Goal: Task Accomplishment & Management: Use online tool/utility

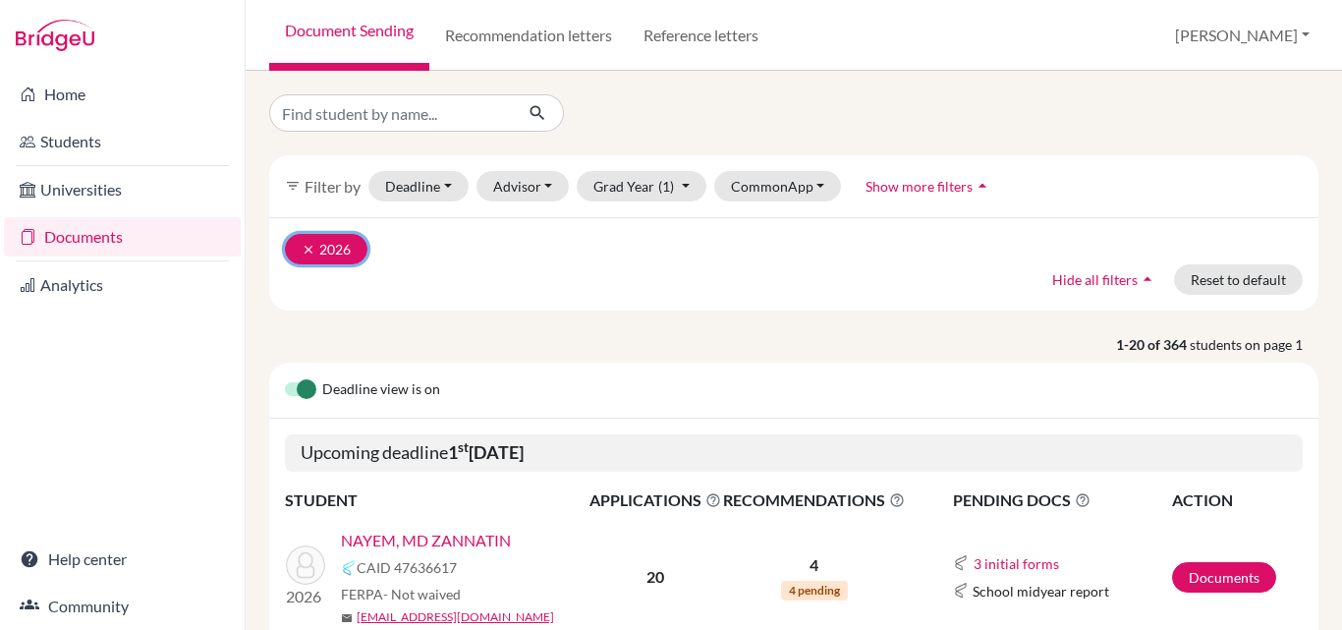
click at [313, 246] on icon "clear" at bounding box center [309, 250] width 14 height 14
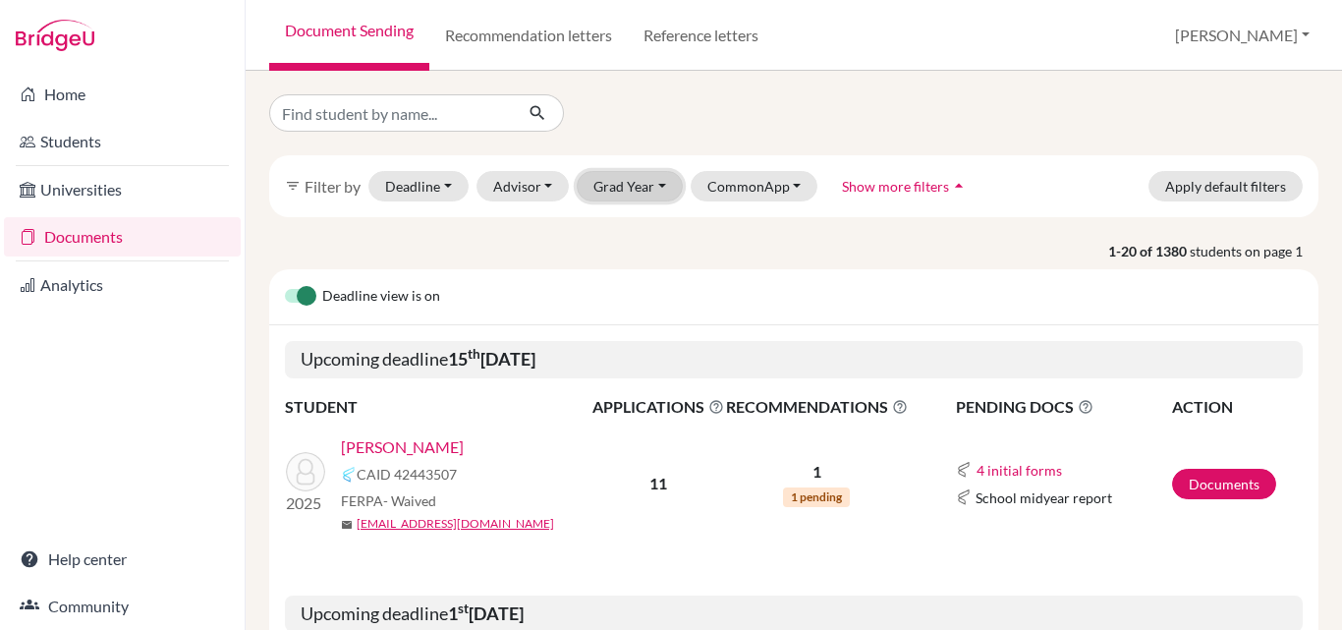
click at [626, 186] on button "Grad Year" at bounding box center [629, 186] width 106 height 30
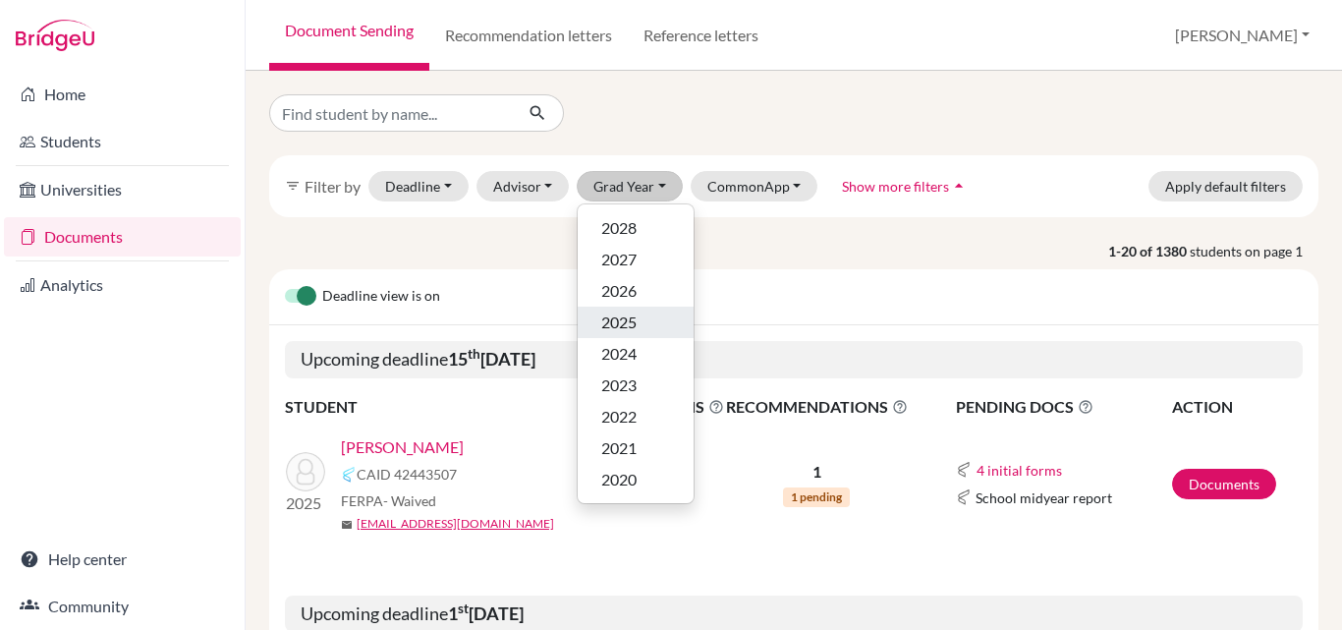
click at [635, 324] on span "2025" at bounding box center [618, 322] width 35 height 24
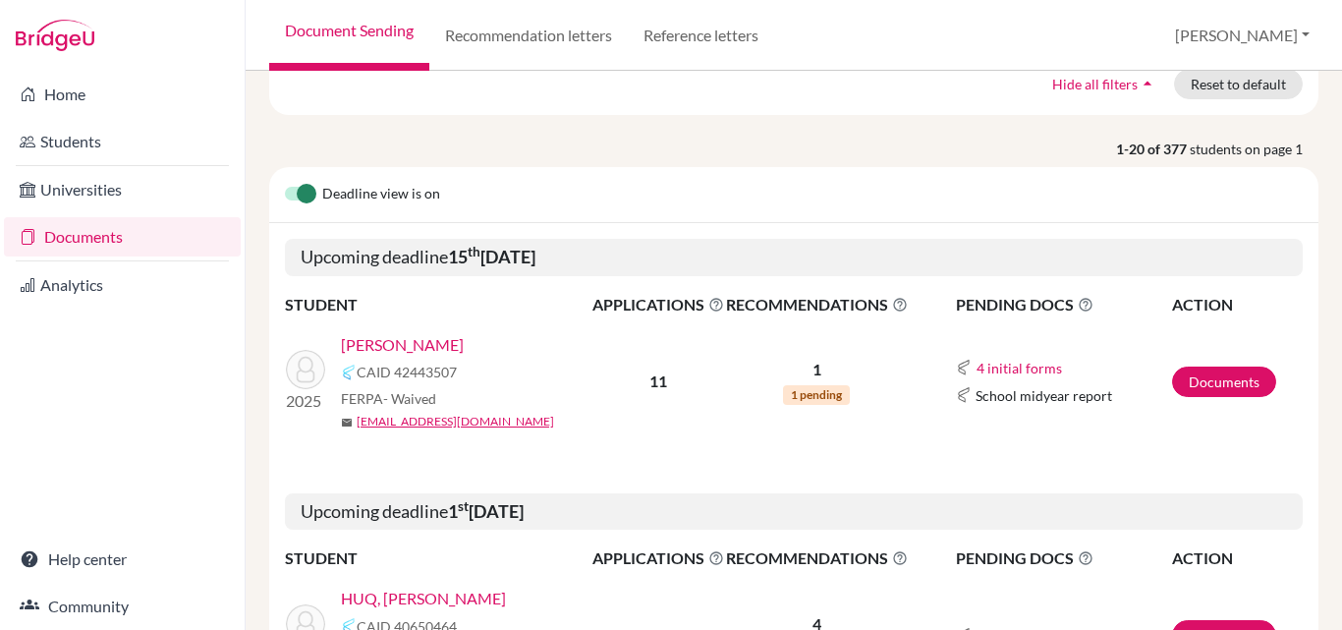
scroll to position [196, 0]
click at [1217, 383] on link "Documents" at bounding box center [1224, 380] width 104 height 30
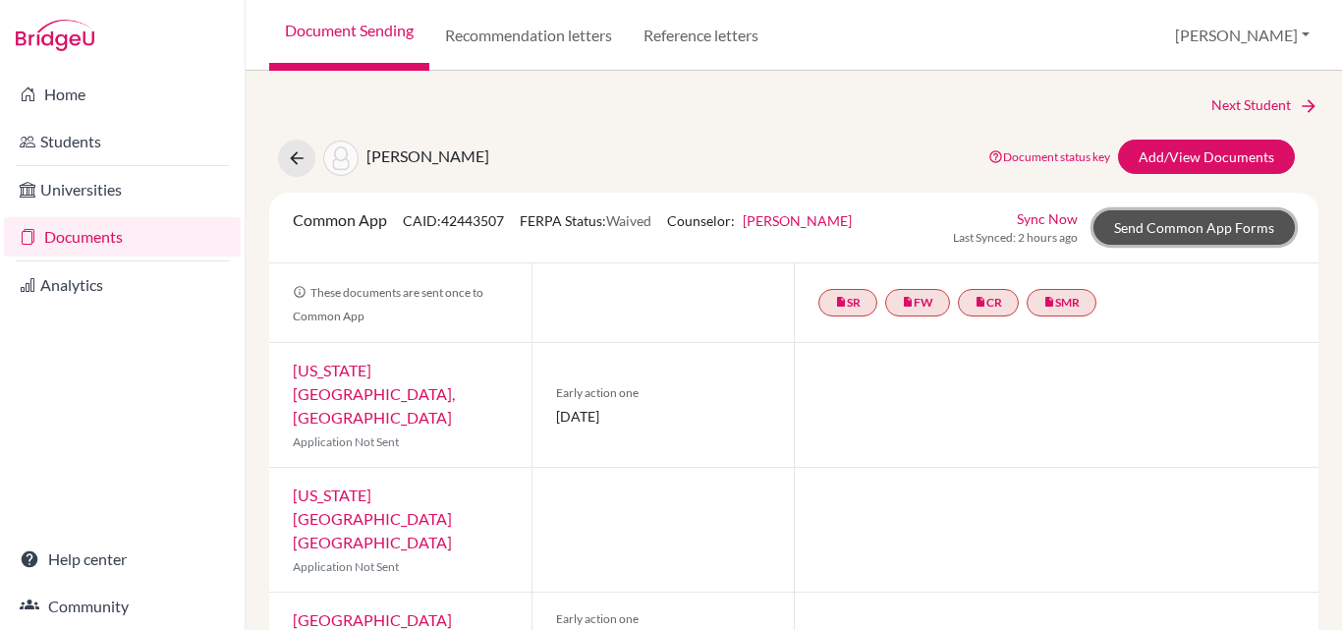
click at [1201, 231] on link "Send Common App Forms" at bounding box center [1193, 227] width 201 height 34
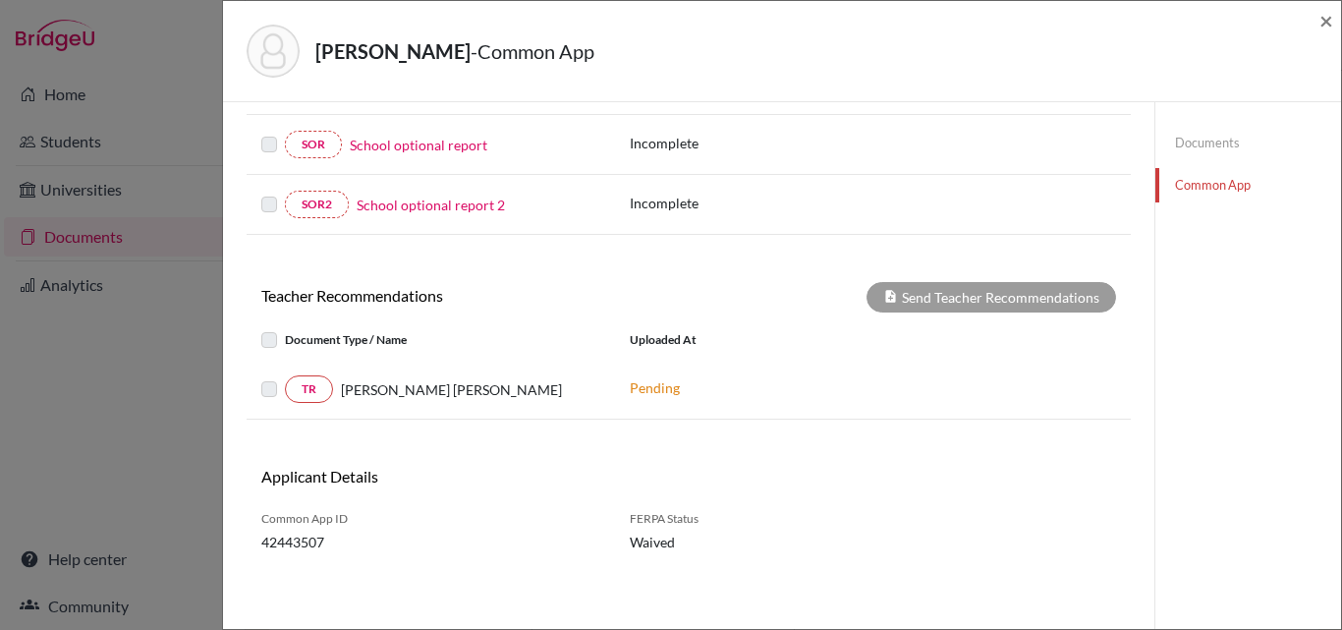
scroll to position [788, 0]
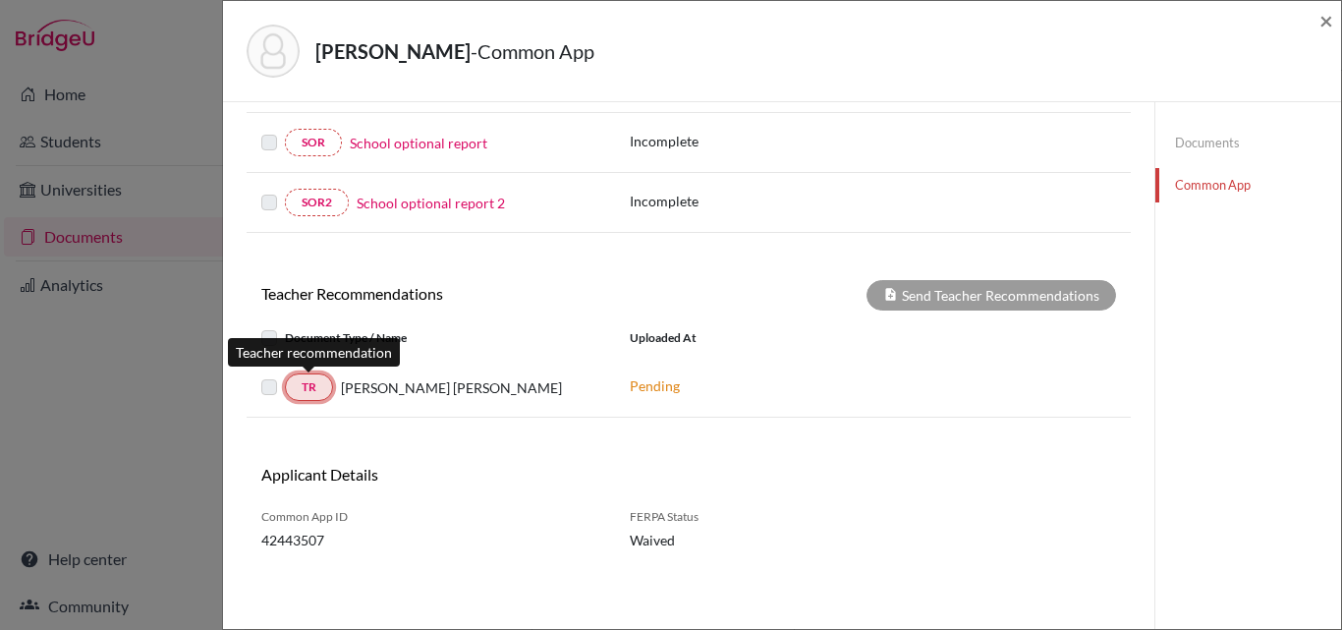
click at [310, 393] on link "TR" at bounding box center [309, 386] width 48 height 27
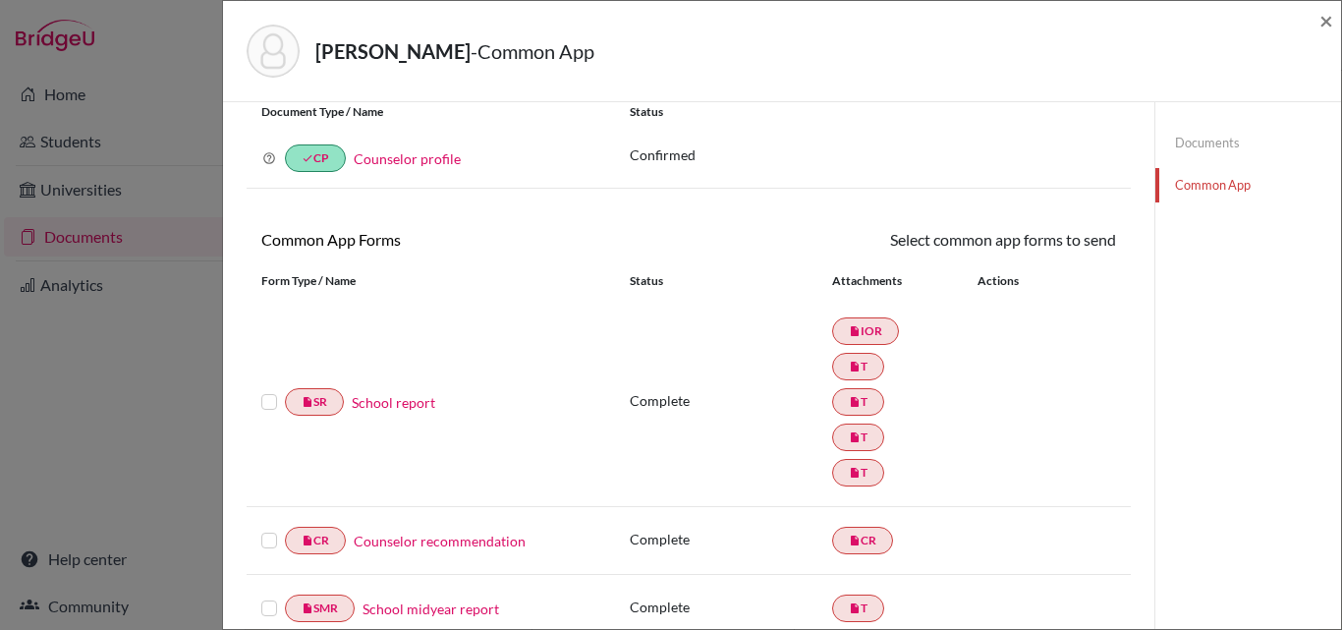
scroll to position [98, 0]
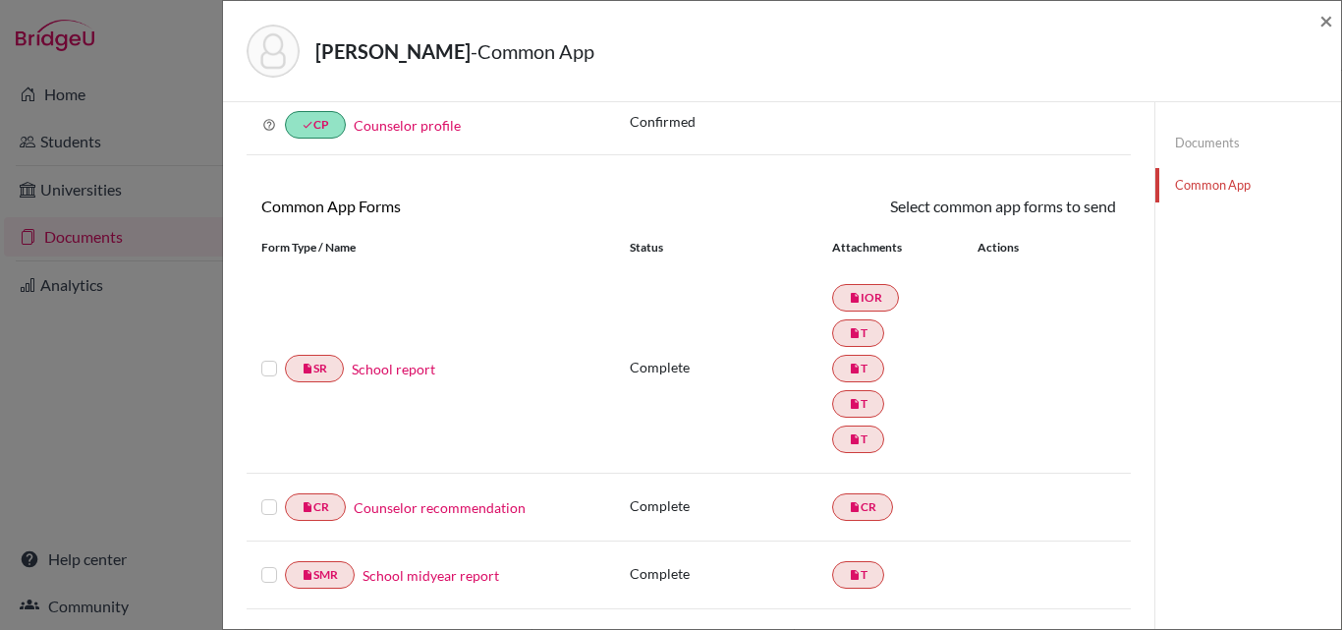
click at [262, 357] on label at bounding box center [269, 357] width 16 height 0
click at [0, 0] on input "checkbox" at bounding box center [0, 0] width 0 height 0
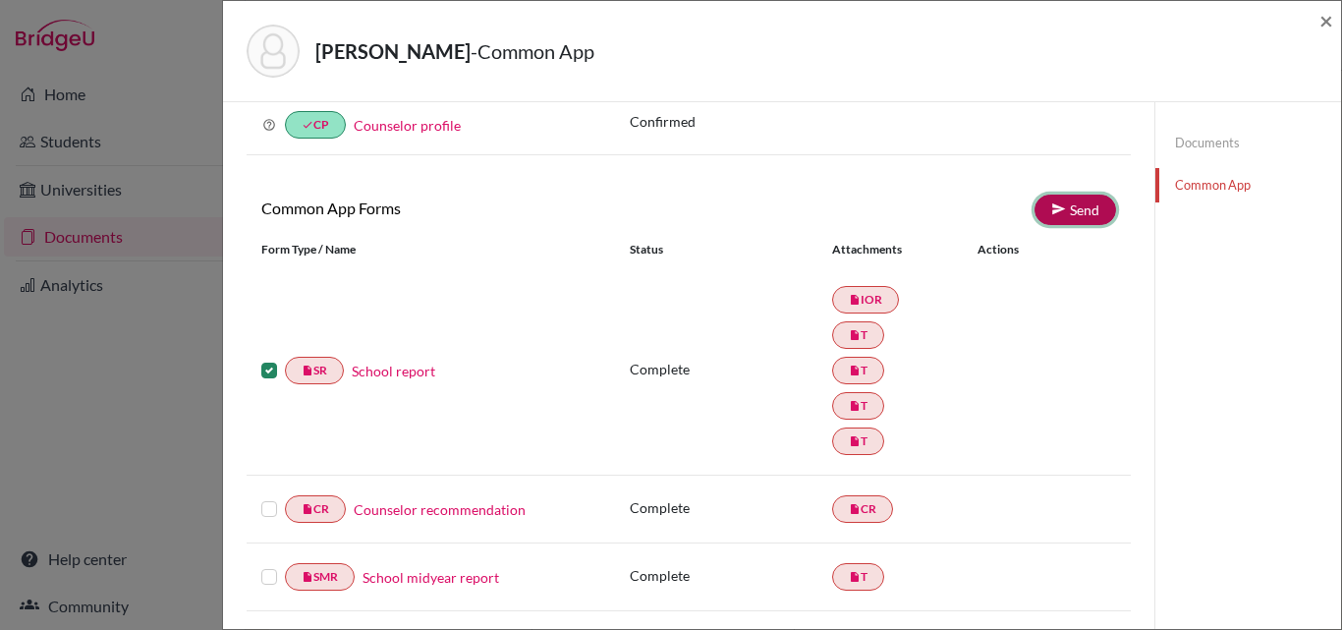
click at [1071, 215] on link "Send" at bounding box center [1075, 209] width 82 height 30
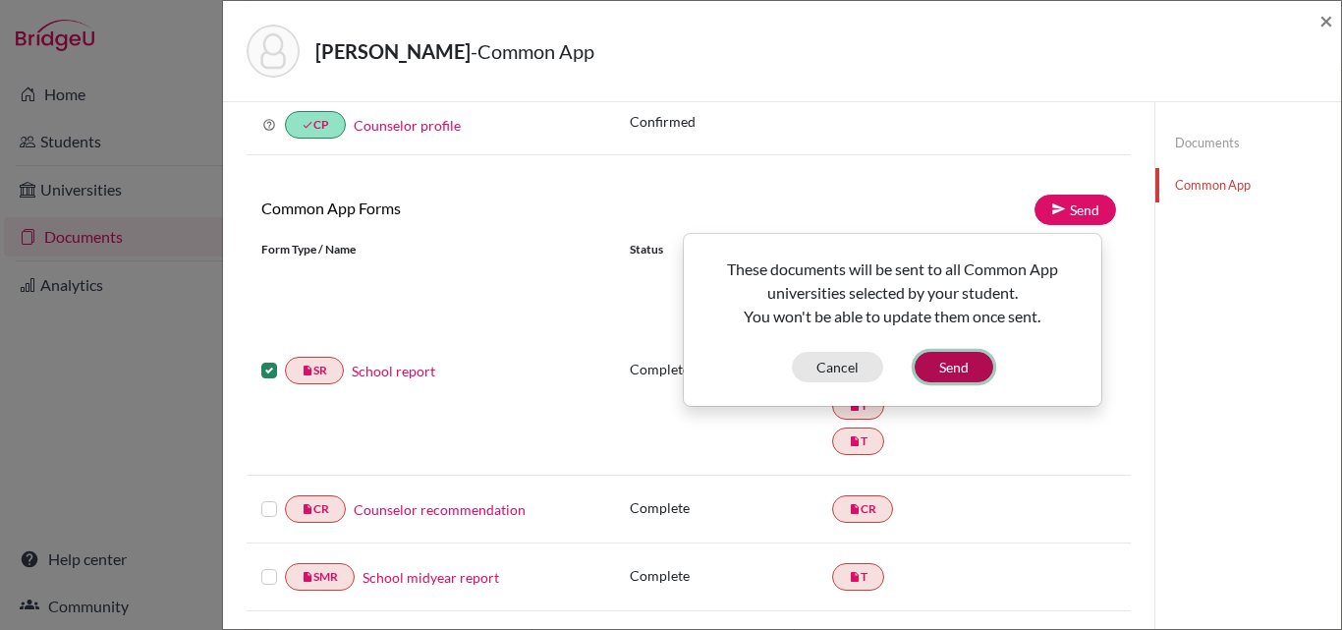
click at [942, 372] on button "Send" at bounding box center [953, 367] width 79 height 30
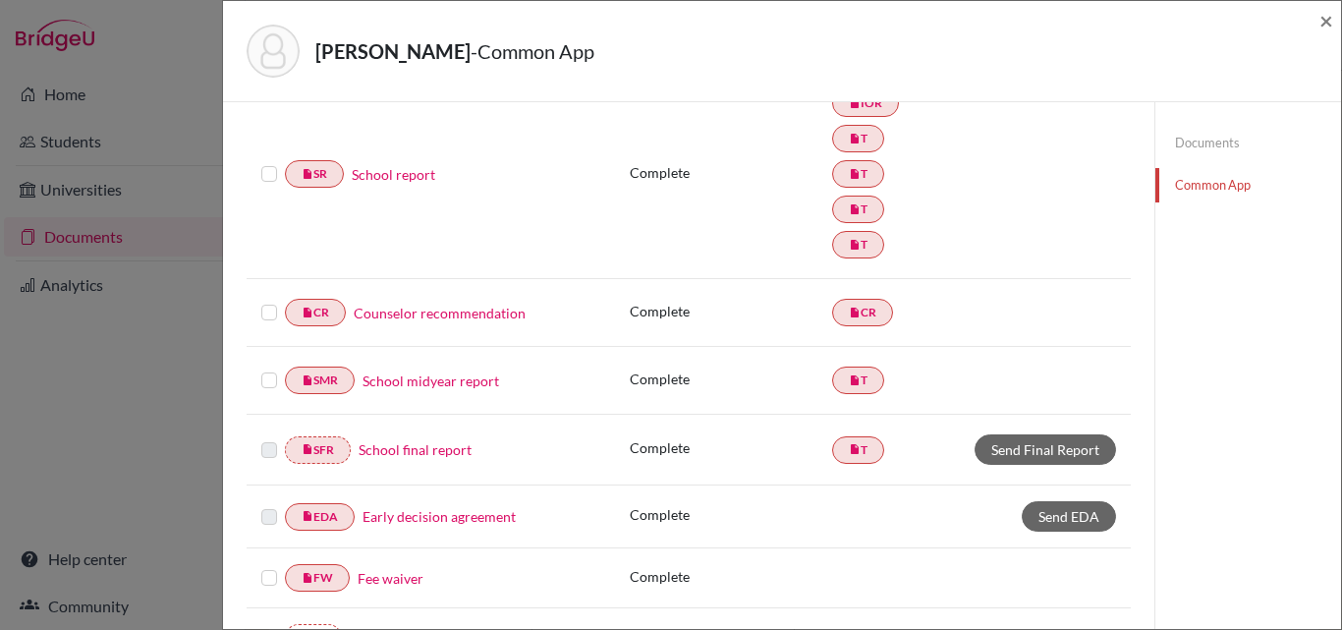
scroll to position [295, 0]
